Goal: Task Accomplishment & Management: Manage account settings

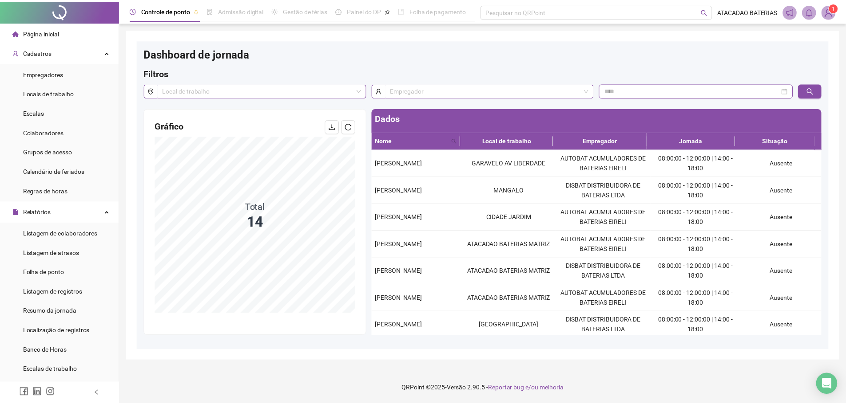
scroll to position [193, 0]
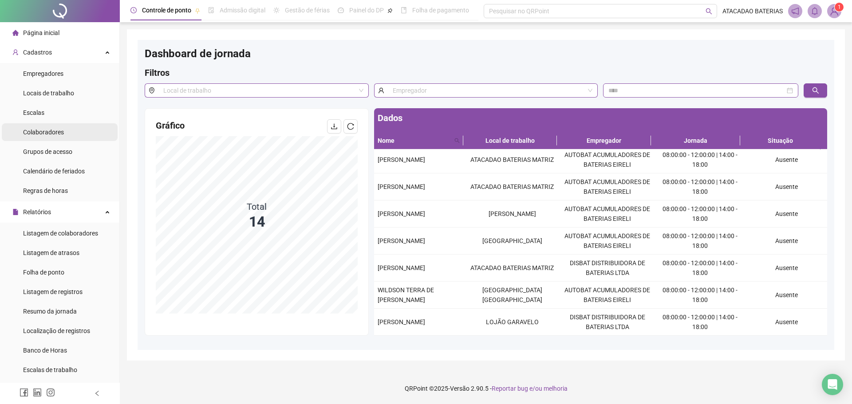
click at [40, 129] on span "Colaboradores" at bounding box center [43, 132] width 41 height 7
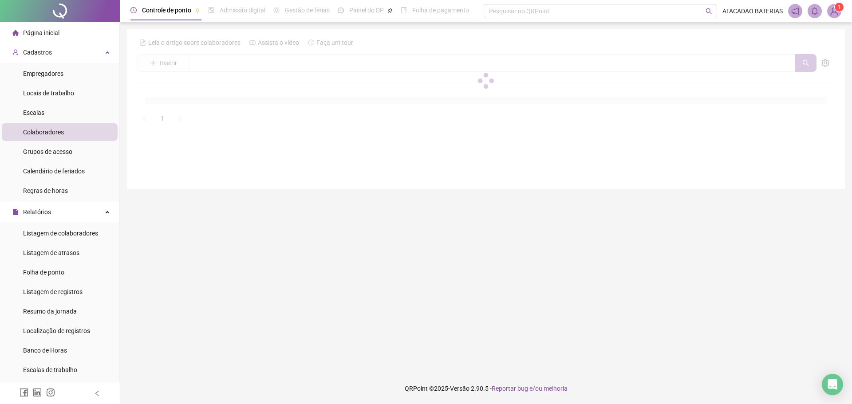
click at [234, 60] on div at bounding box center [486, 81] width 697 height 90
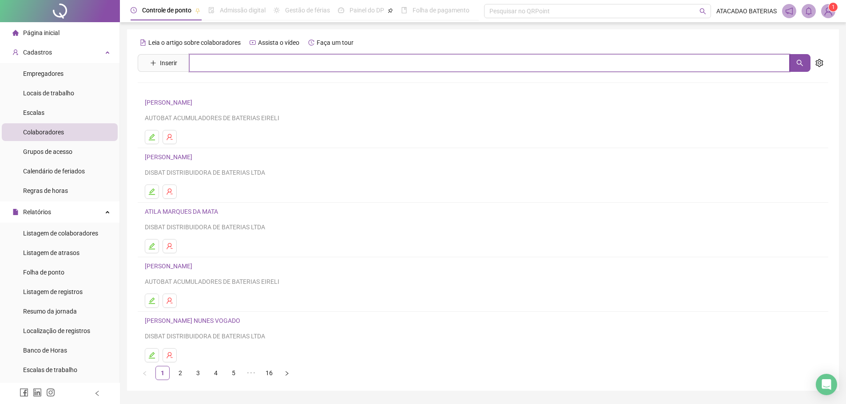
click at [234, 60] on input "text" at bounding box center [489, 63] width 600 height 18
click at [802, 61] on icon "search" at bounding box center [799, 62] width 7 height 7
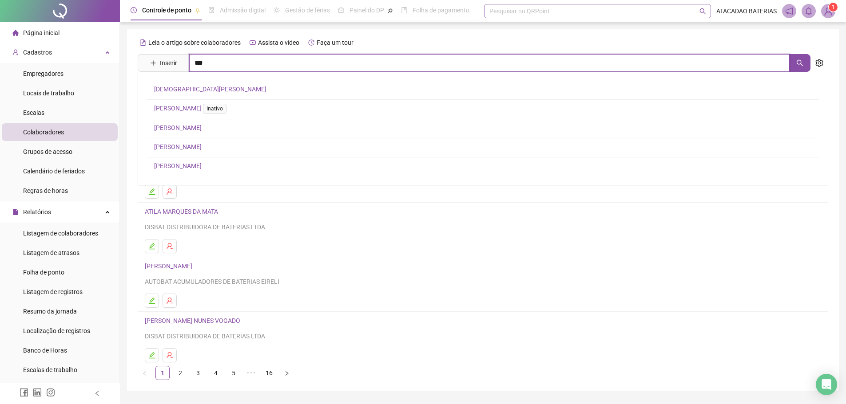
type input "***"
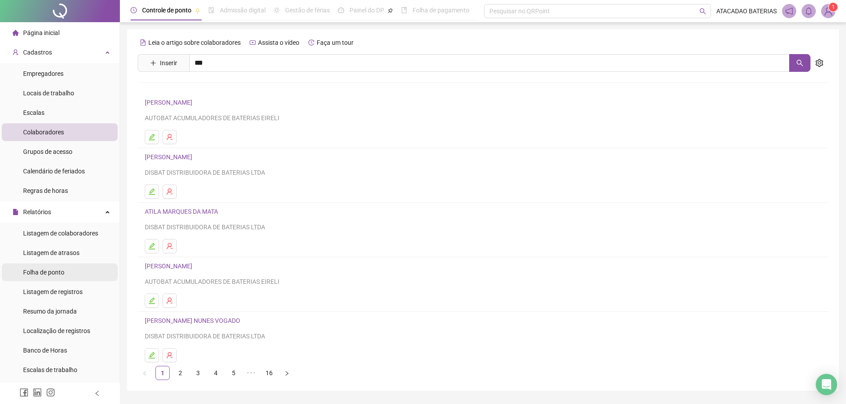
click at [58, 276] on span "Folha de ponto" at bounding box center [43, 272] width 41 height 7
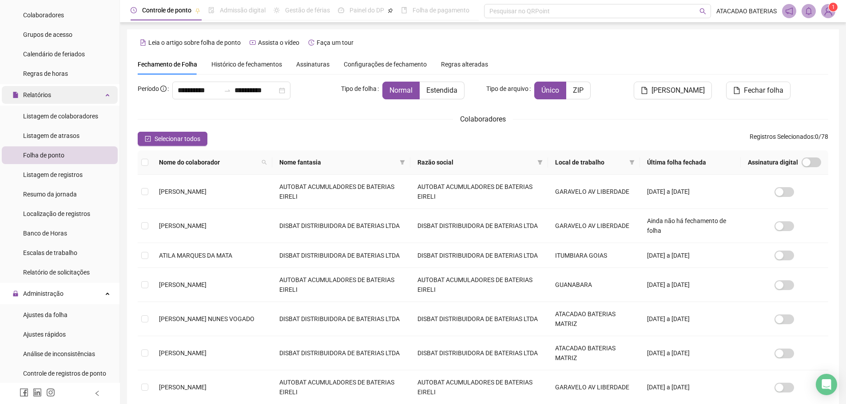
scroll to position [133, 0]
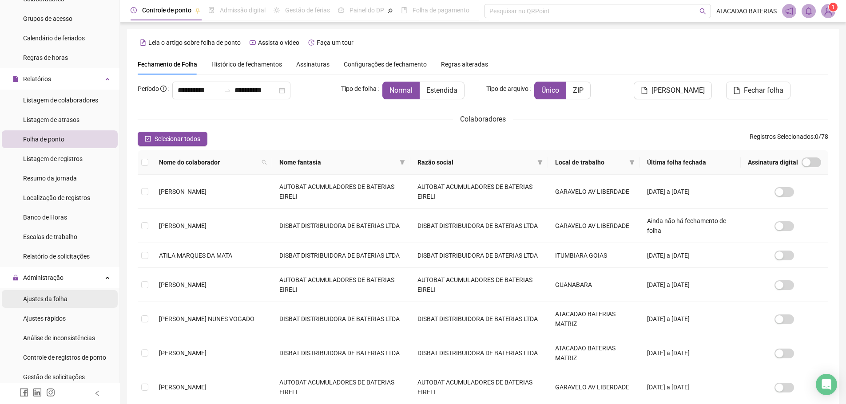
click at [51, 299] on span "Ajustes da folha" at bounding box center [45, 299] width 44 height 7
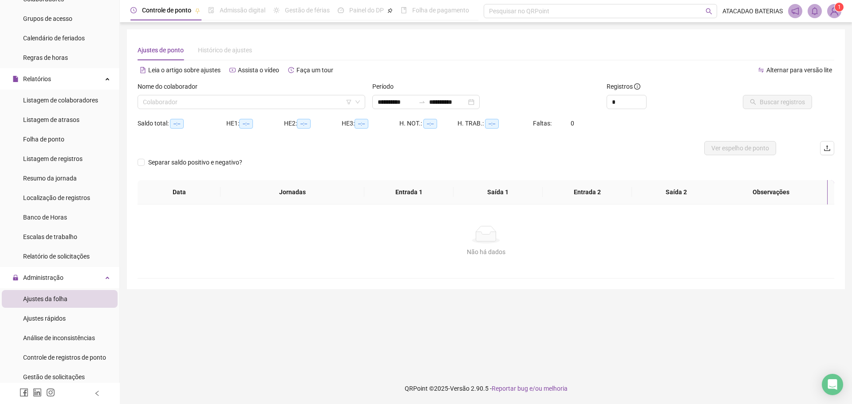
type input "**********"
click at [206, 112] on div "Nome do colaborador Colaborador" at bounding box center [251, 99] width 235 height 35
click at [208, 107] on input "search" at bounding box center [247, 101] width 209 height 13
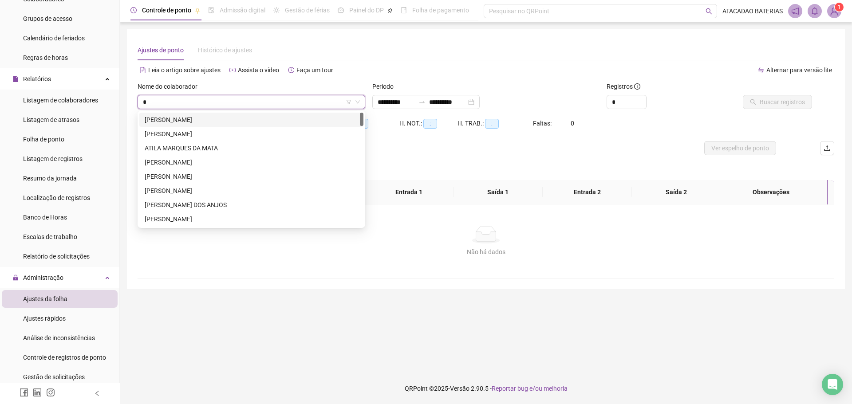
type input "**"
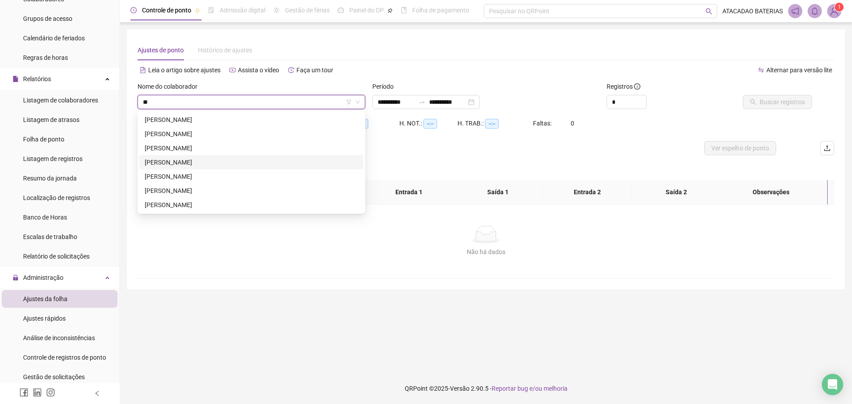
click at [211, 164] on div "[PERSON_NAME]" at bounding box center [252, 163] width 214 height 10
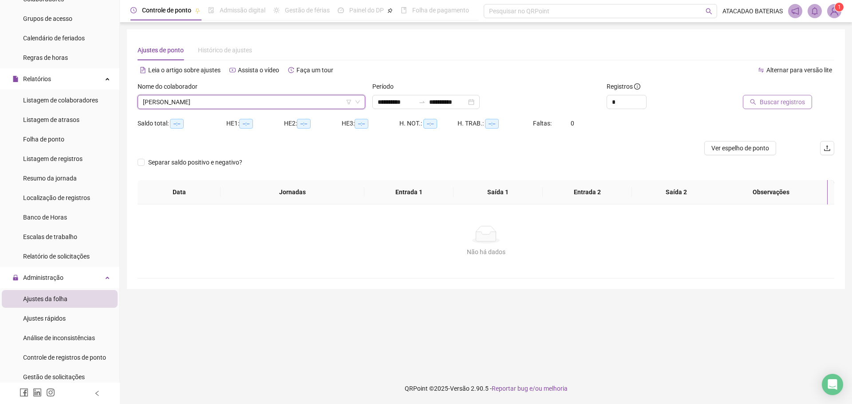
click at [761, 102] on button "Buscar registros" at bounding box center [777, 102] width 69 height 14
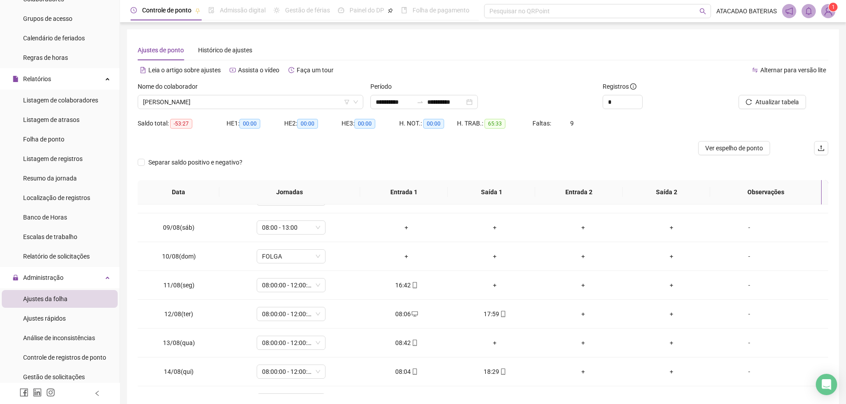
scroll to position [359, 0]
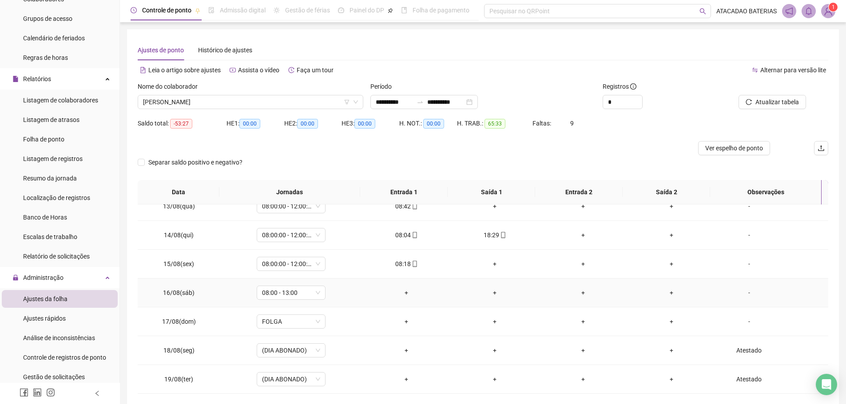
click at [743, 298] on td "-" at bounding box center [772, 293] width 112 height 29
click at [745, 292] on div "-" at bounding box center [749, 293] width 52 height 10
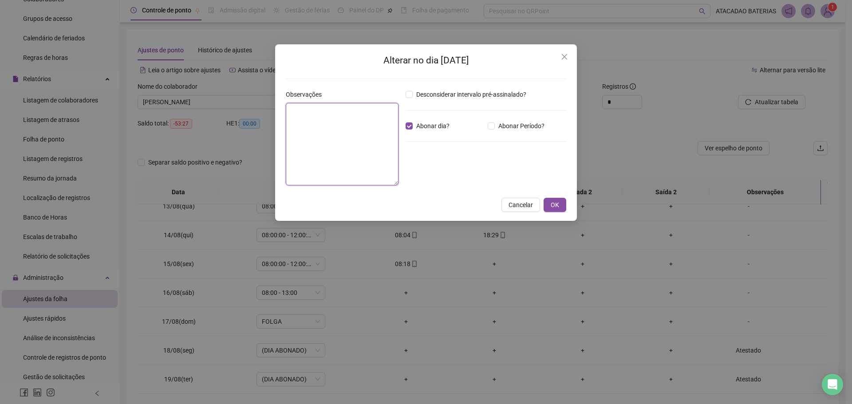
click at [321, 132] on textarea at bounding box center [342, 144] width 113 height 83
type textarea "********"
click at [557, 206] on span "OK" at bounding box center [555, 205] width 8 height 10
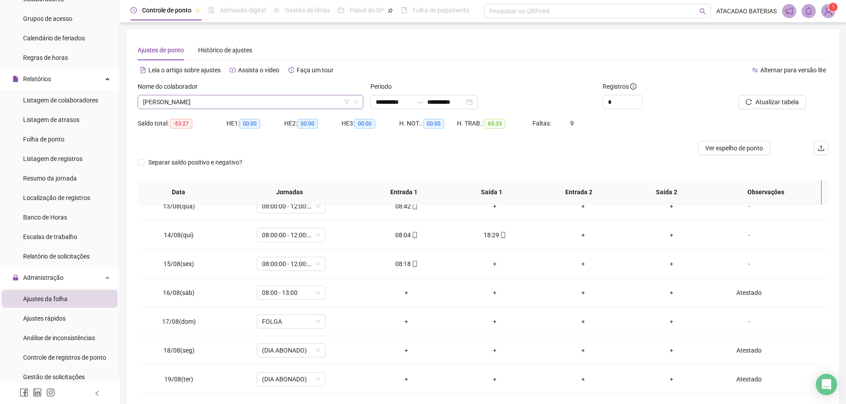
click at [269, 107] on span "[PERSON_NAME]" at bounding box center [250, 101] width 215 height 13
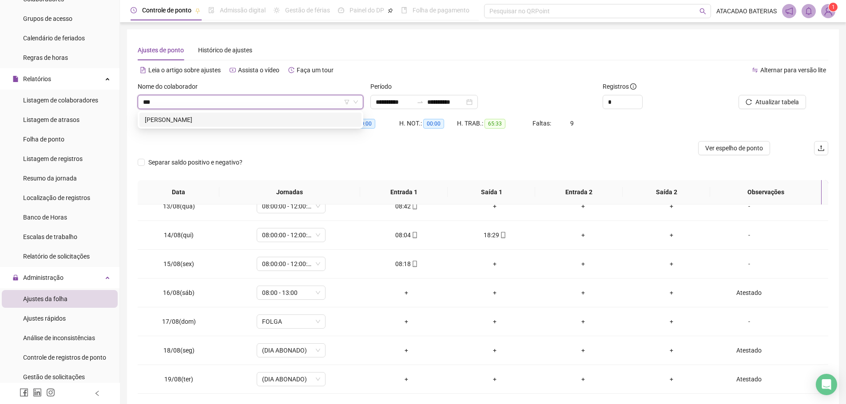
scroll to position [0, 0]
type input "****"
click at [276, 122] on div "[PERSON_NAME]" at bounding box center [250, 120] width 211 height 10
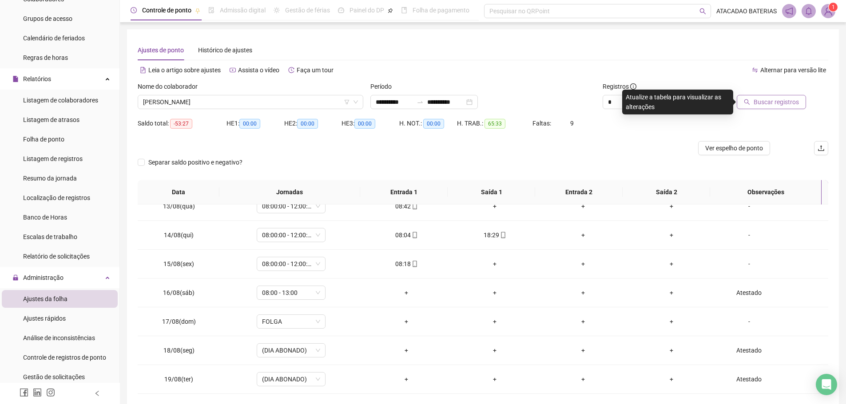
click at [786, 103] on span "Buscar registros" at bounding box center [775, 102] width 45 height 10
